Goal: Task Accomplishment & Management: Manage account settings

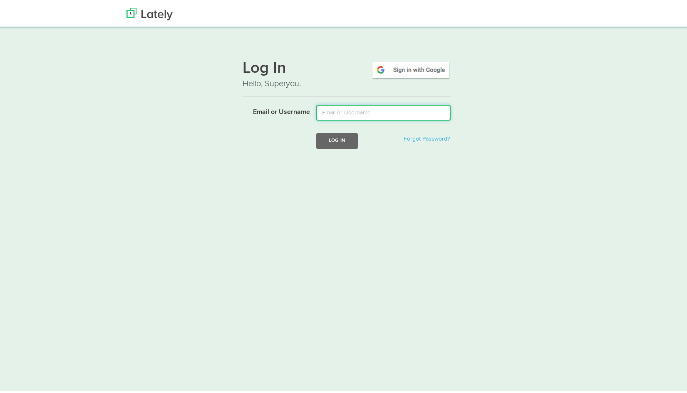
click at [326, 110] on input "Email or Username" at bounding box center [383, 111] width 134 height 16
click at [505, 82] on div "Log In Hello, Superyou. Email or Username Log In Forgot Password?" at bounding box center [346, 105] width 503 height 110
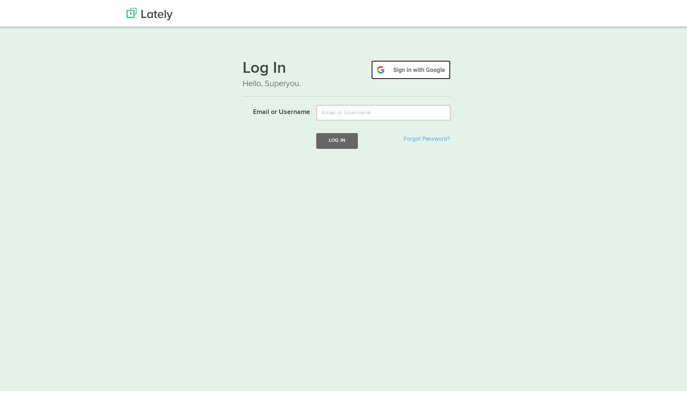
click at [413, 71] on img at bounding box center [410, 68] width 79 height 19
click at [436, 64] on img at bounding box center [410, 68] width 79 height 19
click at [401, 69] on img at bounding box center [410, 68] width 79 height 19
click at [410, 65] on img at bounding box center [410, 68] width 79 height 19
